Goal: Information Seeking & Learning: Find contact information

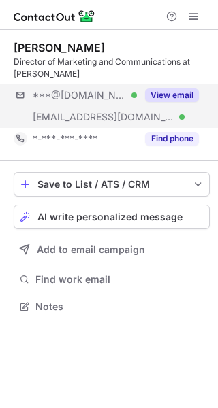
scroll to position [296, 218]
click at [184, 101] on button "View email" at bounding box center [172, 95] width 54 height 14
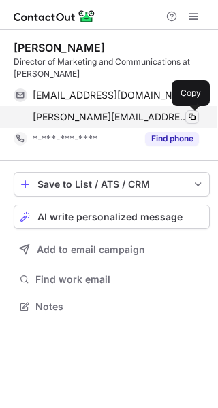
click at [189, 112] on span at bounding box center [191, 117] width 11 height 11
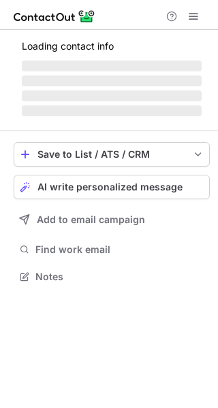
scroll to position [7, 7]
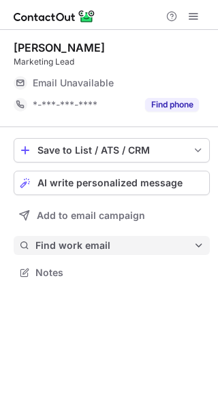
click at [113, 253] on button "Find work email" at bounding box center [112, 245] width 196 height 19
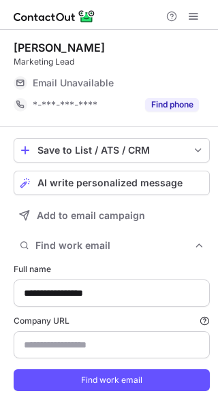
scroll to position [407, 208]
type input "**********"
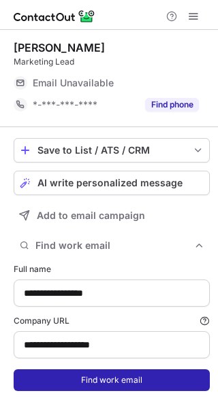
click at [105, 383] on button "Find work email" at bounding box center [112, 380] width 196 height 22
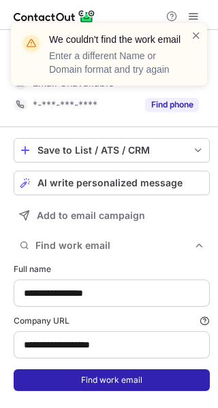
click at [131, 377] on button "Find work email" at bounding box center [112, 380] width 196 height 22
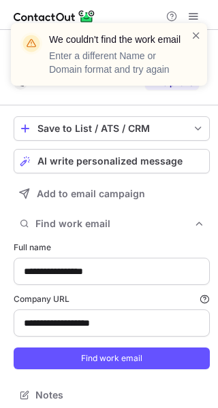
scroll to position [385, 208]
click at [189, 39] on div "We couldn't find the work email Enter a different Name or Domain format and try…" at bounding box center [103, 55] width 174 height 52
click at [194, 30] on span at bounding box center [195, 36] width 11 height 14
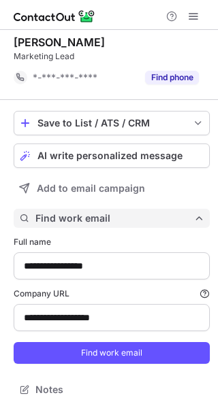
scroll to position [7, 0]
